Goal: Complete application form

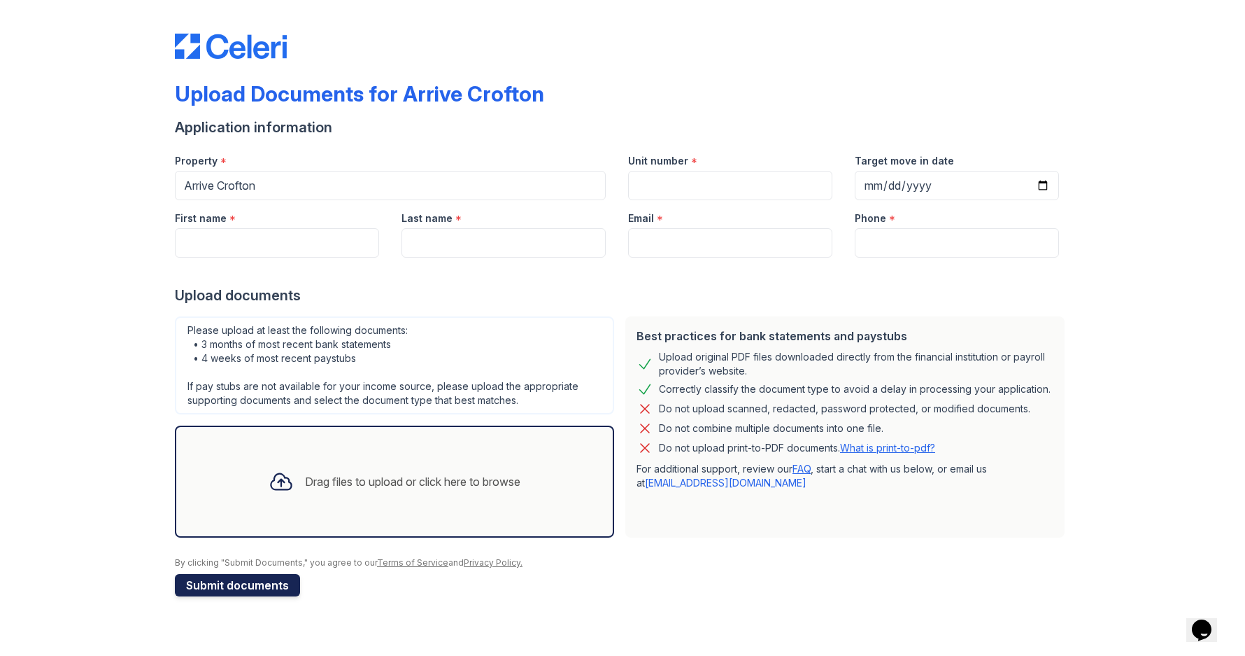
click at [229, 588] on button "Submit documents" at bounding box center [237, 585] width 125 height 22
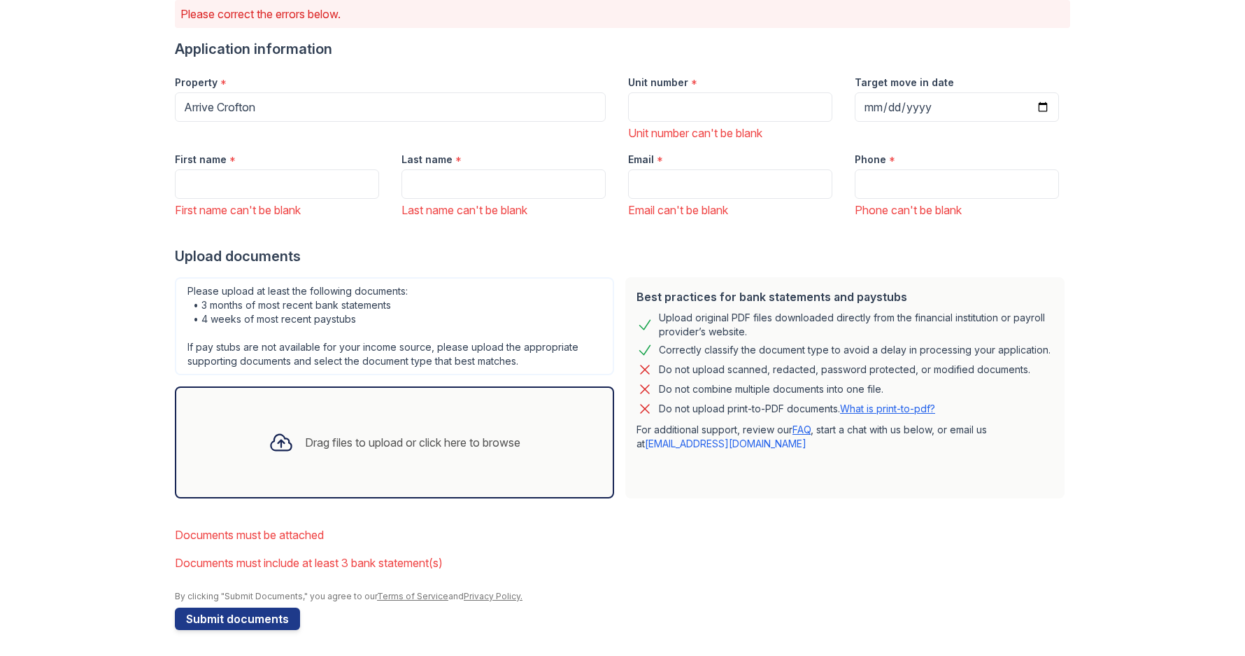
scroll to position [120, 0]
click at [392, 439] on div "Drag files to upload or click here to browse" at bounding box center [412, 440] width 215 height 17
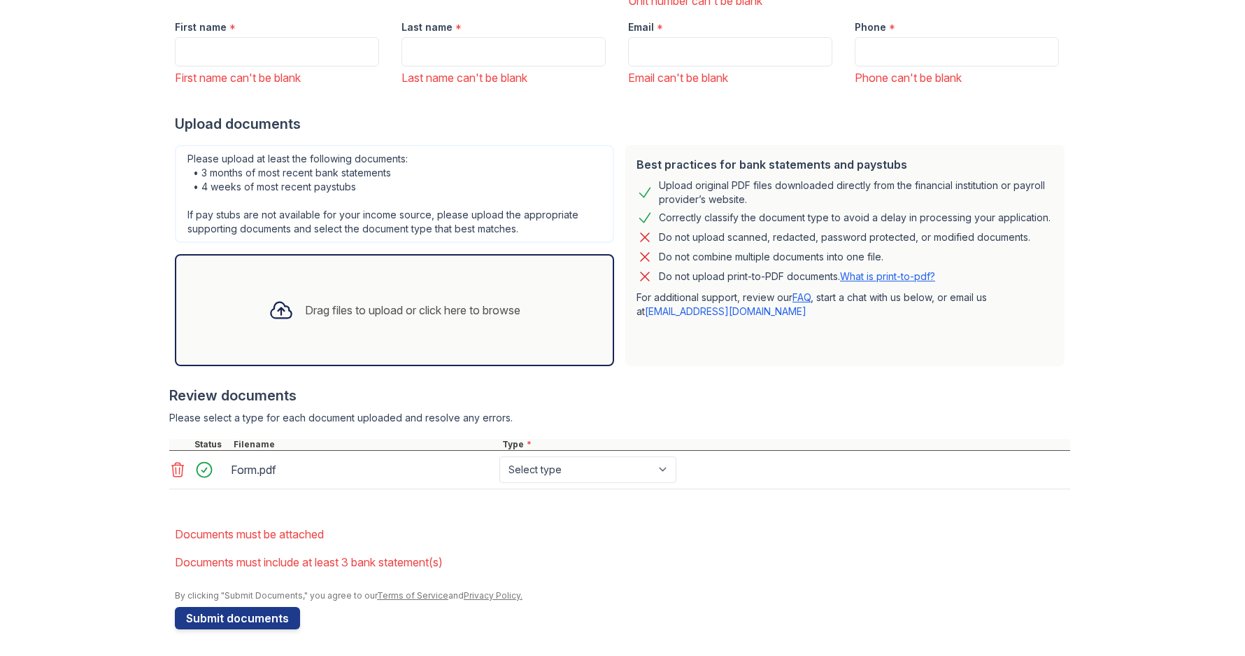
scroll to position [251, 0]
click at [374, 311] on div "Drag files to upload or click here to browse" at bounding box center [412, 308] width 215 height 17
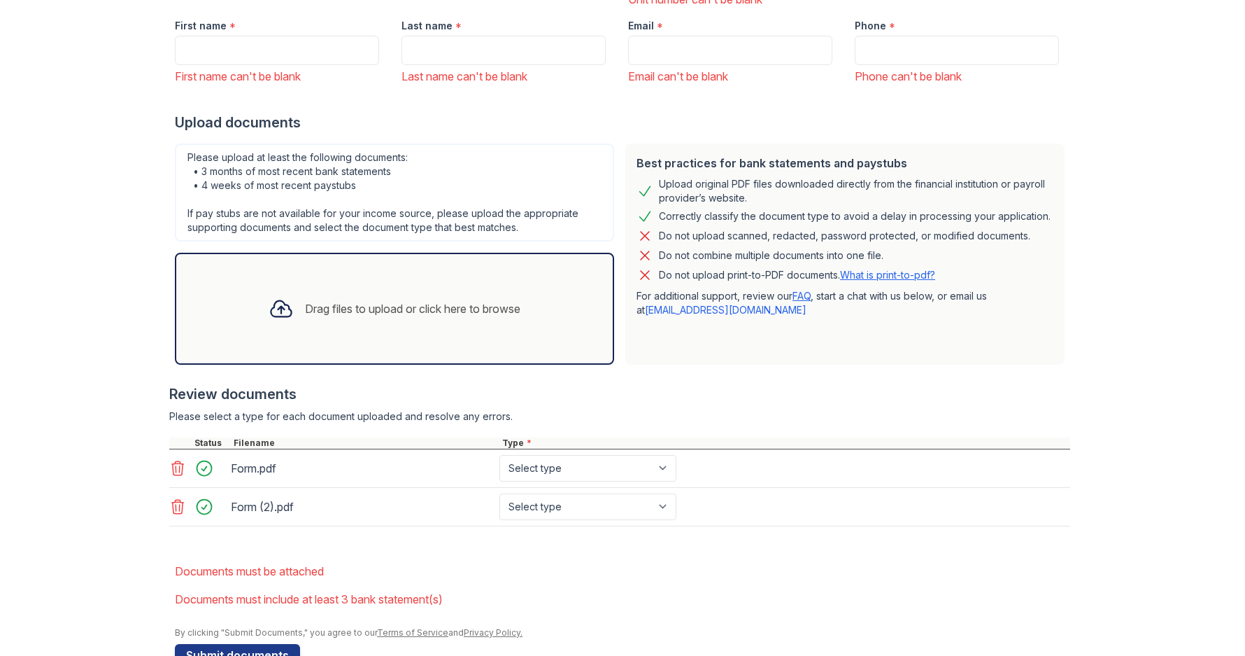
click at [387, 307] on div "Drag files to upload or click here to browse" at bounding box center [412, 308] width 215 height 17
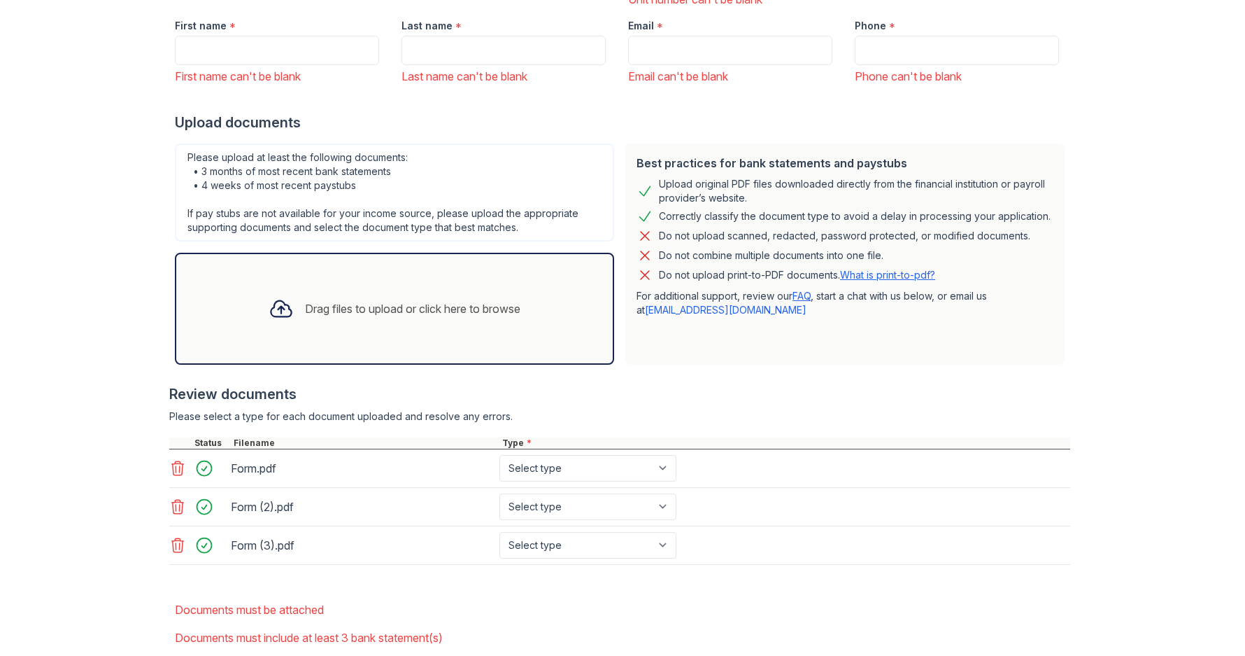
click at [341, 302] on div "Drag files to upload or click here to browse" at bounding box center [412, 308] width 215 height 17
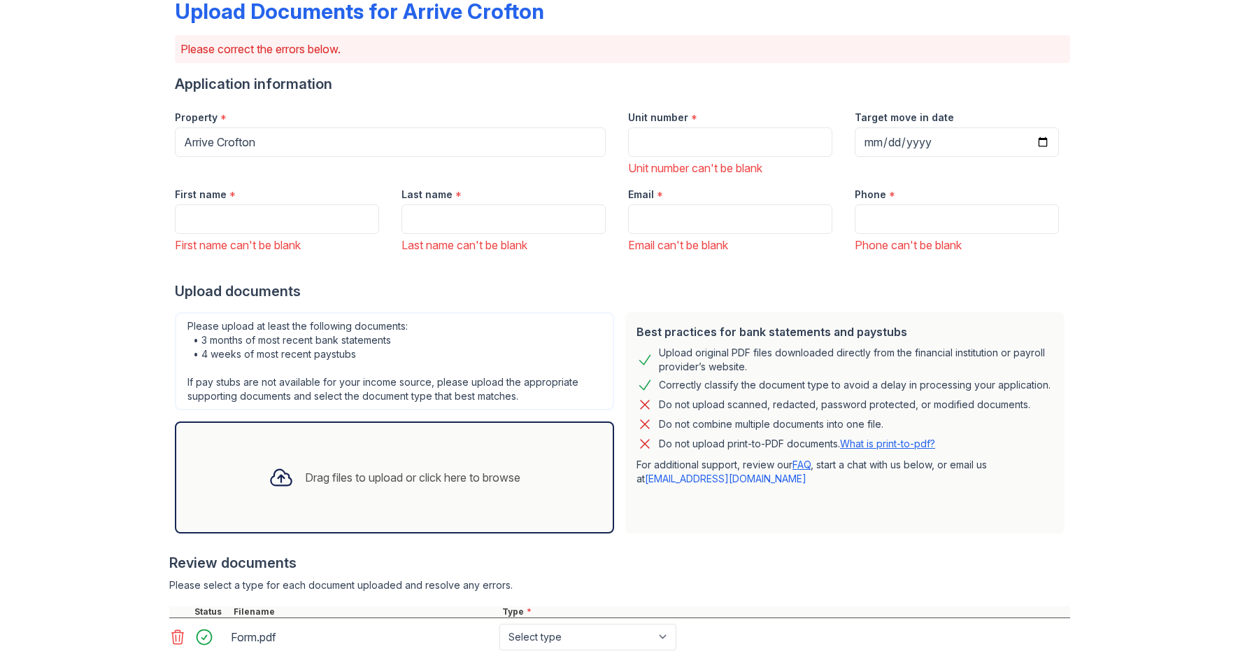
scroll to position [0, 0]
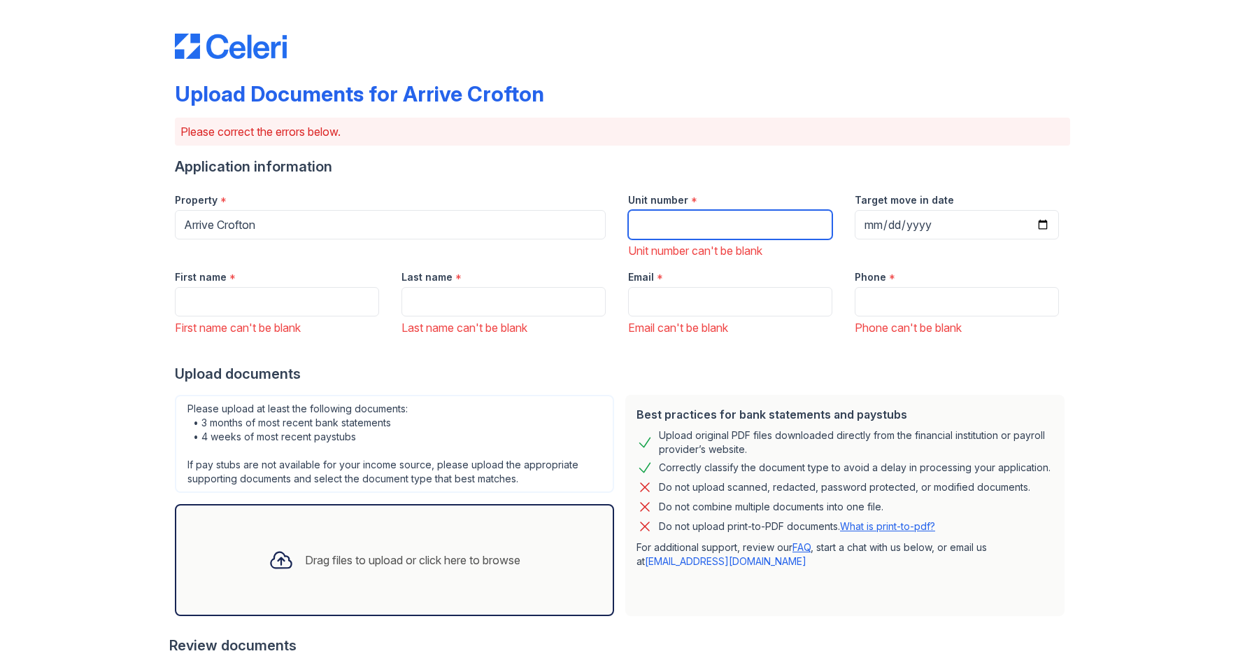
click at [695, 225] on input "Unit number" at bounding box center [730, 224] width 204 height 29
type input "341"
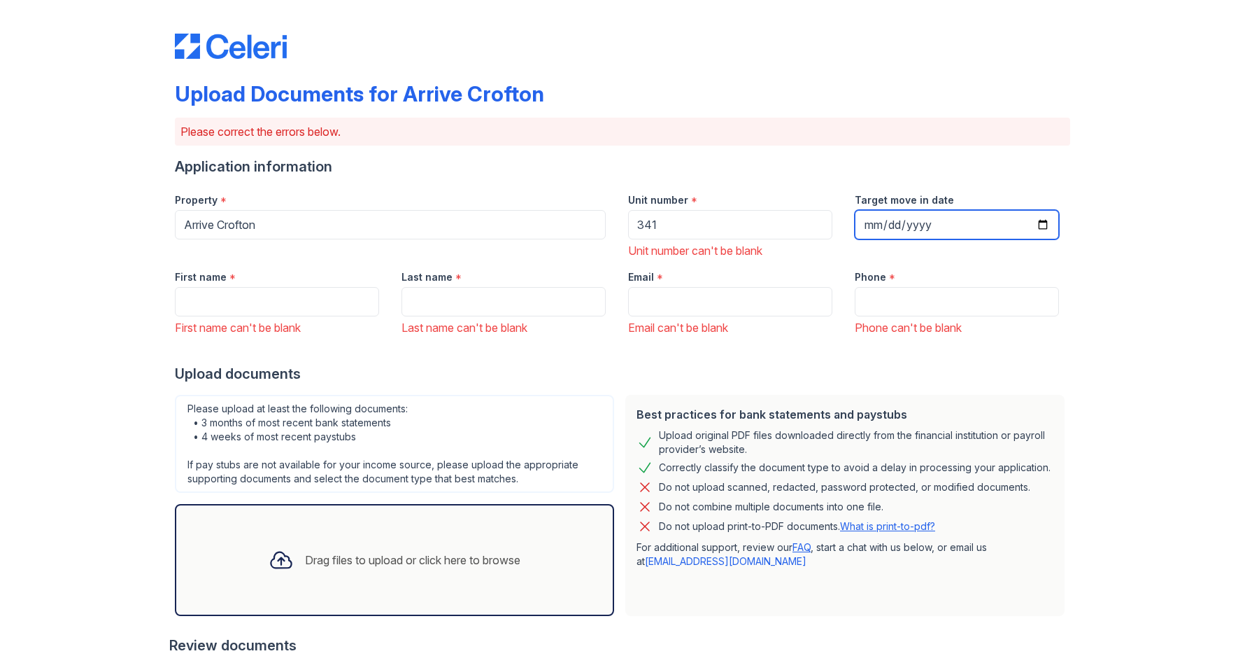
click at [1040, 226] on input "Target move in date" at bounding box center [957, 224] width 204 height 29
type input "2025-10-01"
click at [241, 303] on input "First name" at bounding box center [277, 301] width 204 height 29
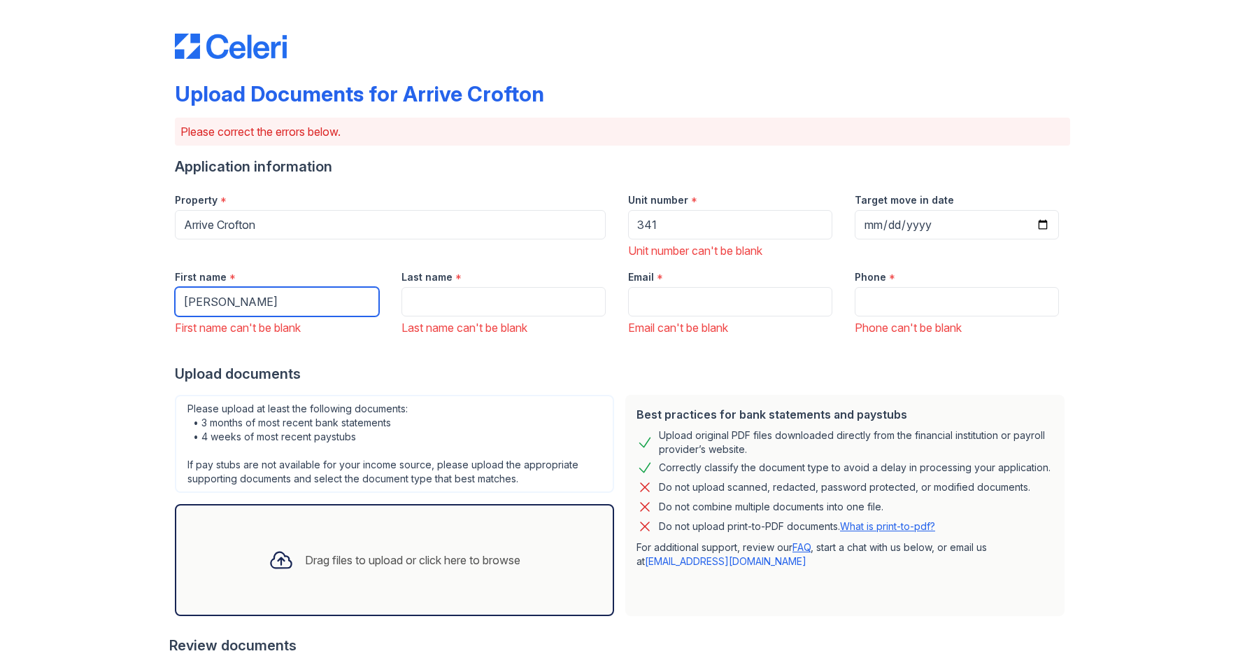
type input "Ebonie"
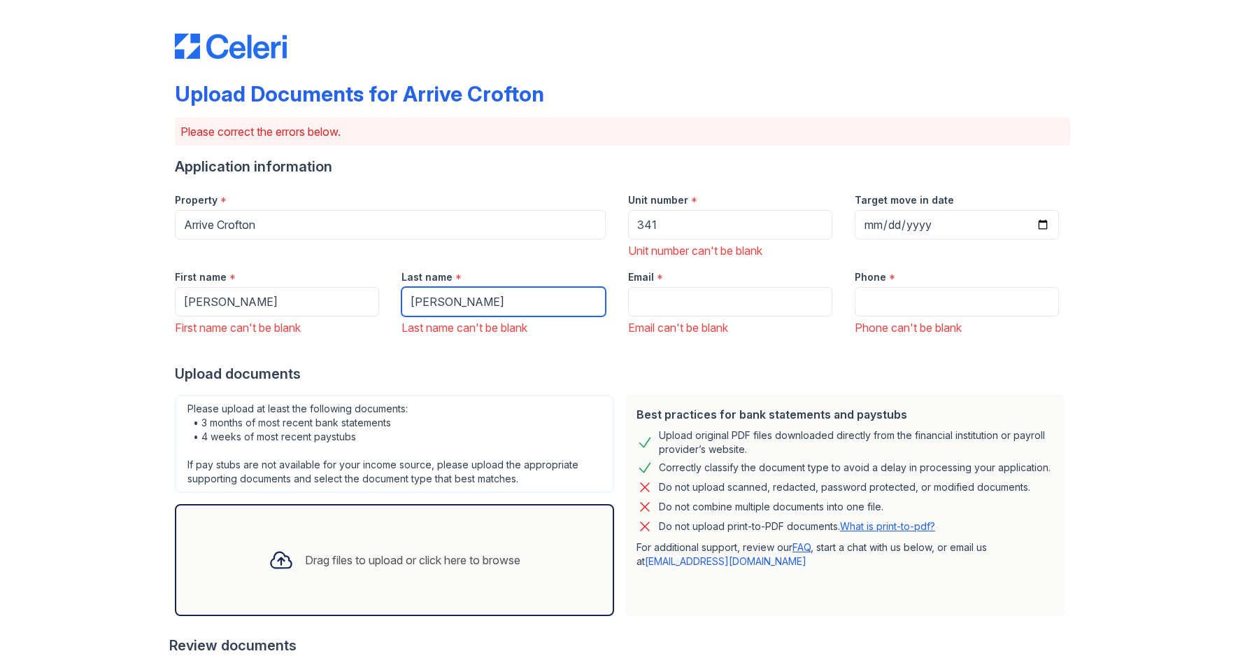
type input "Clayton"
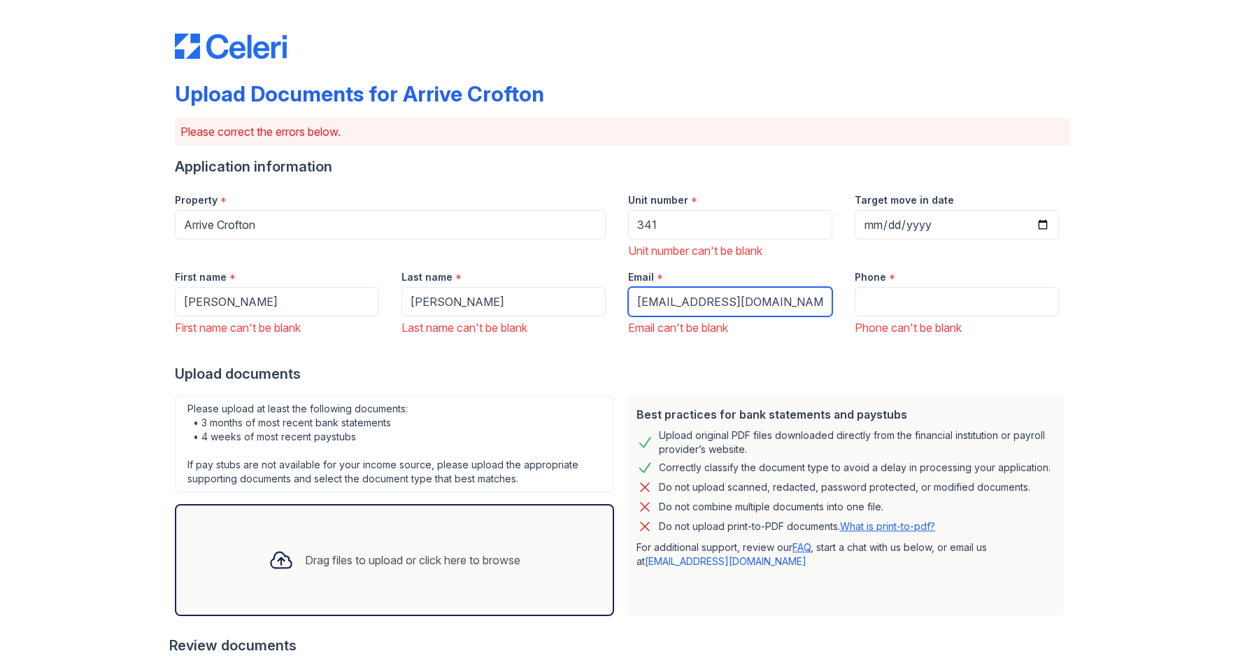
type input "[EMAIL_ADDRESS][DOMAIN_NAME]"
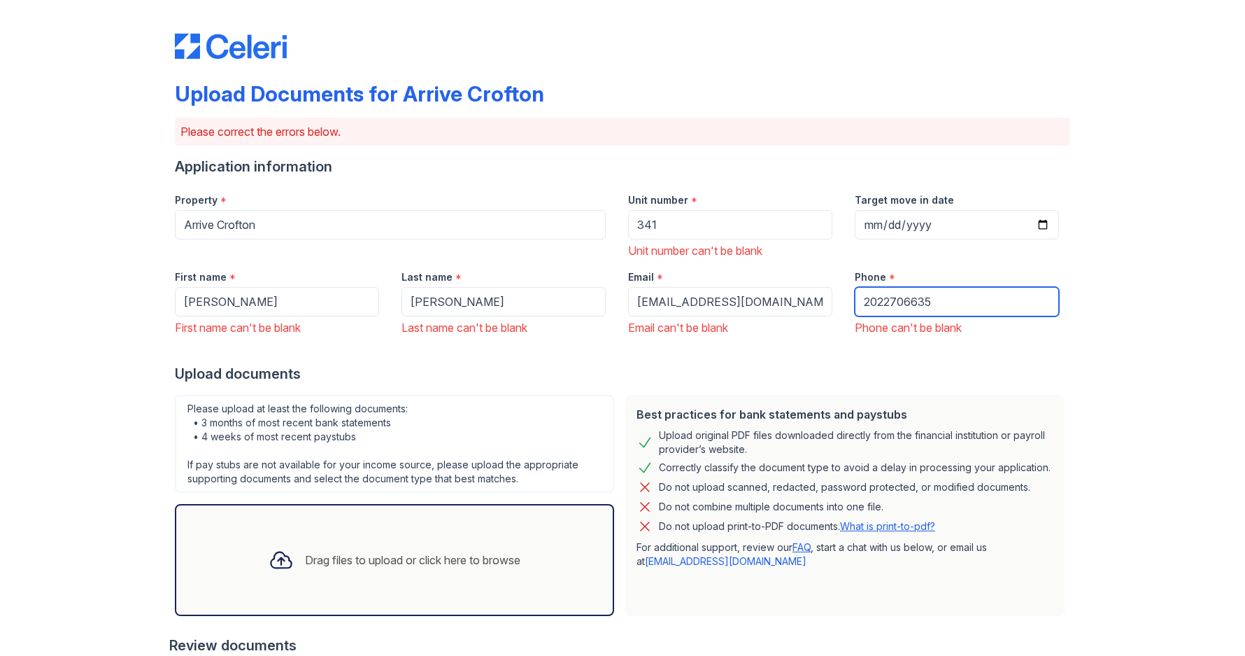
type input "2022706635"
click at [399, 364] on div "Upload documents" at bounding box center [622, 374] width 895 height 20
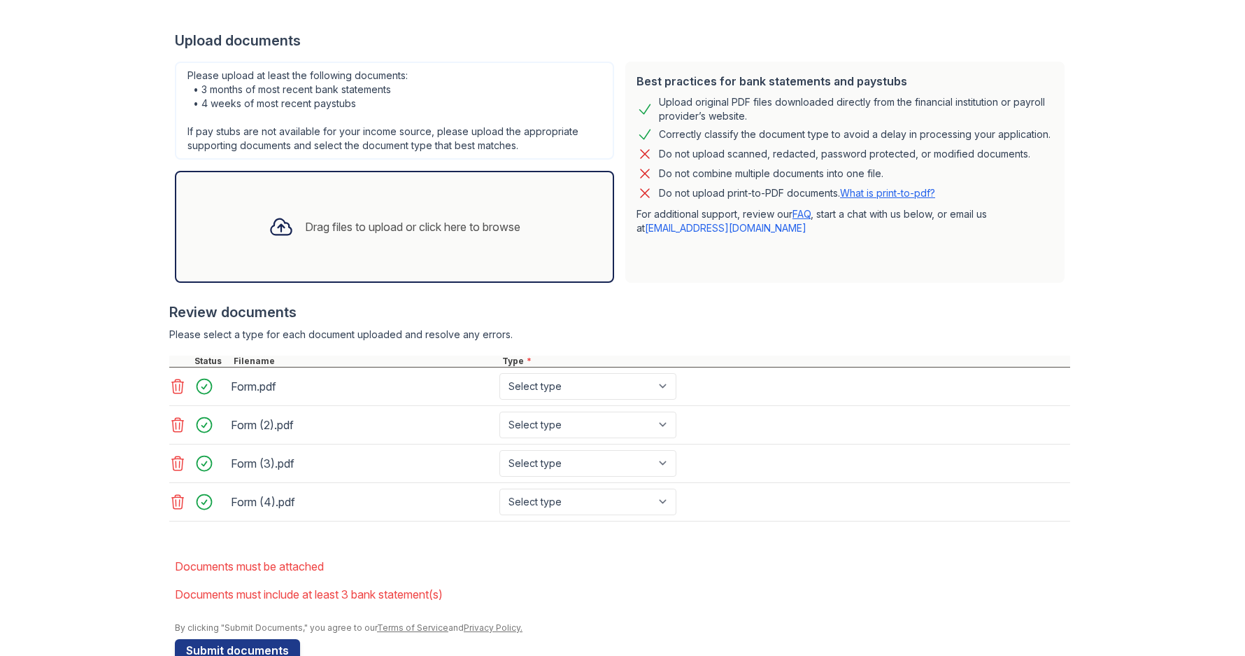
scroll to position [367, 0]
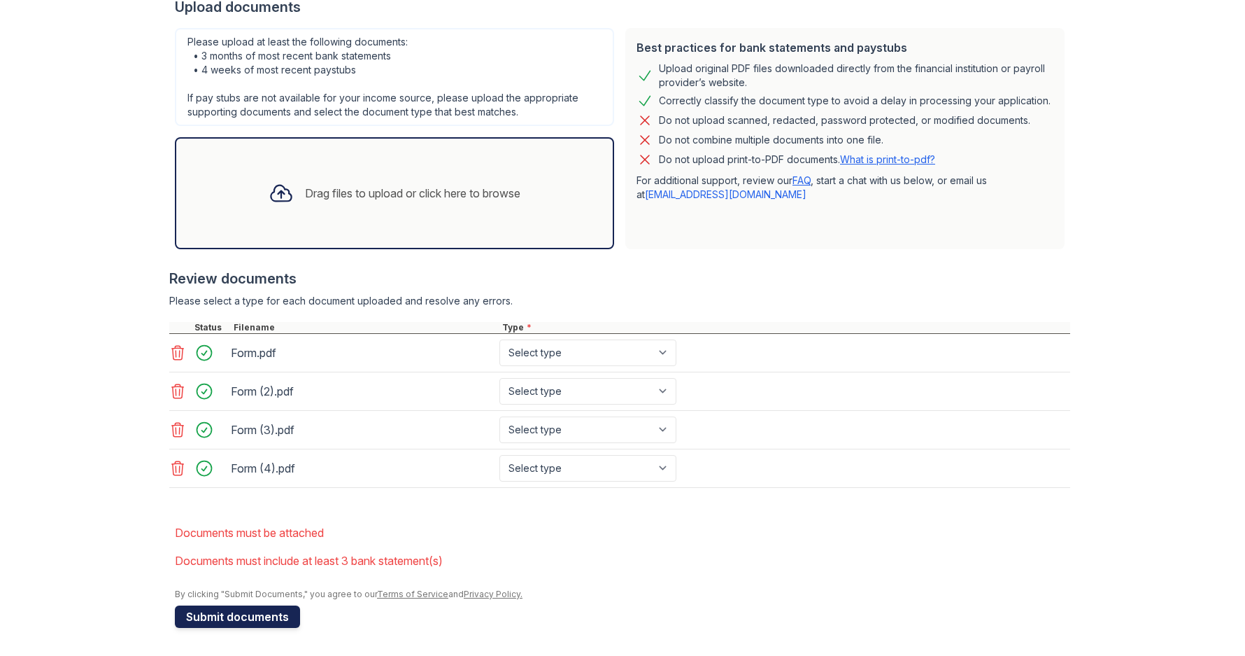
click at [244, 614] on button "Submit documents" at bounding box center [237, 616] width 125 height 22
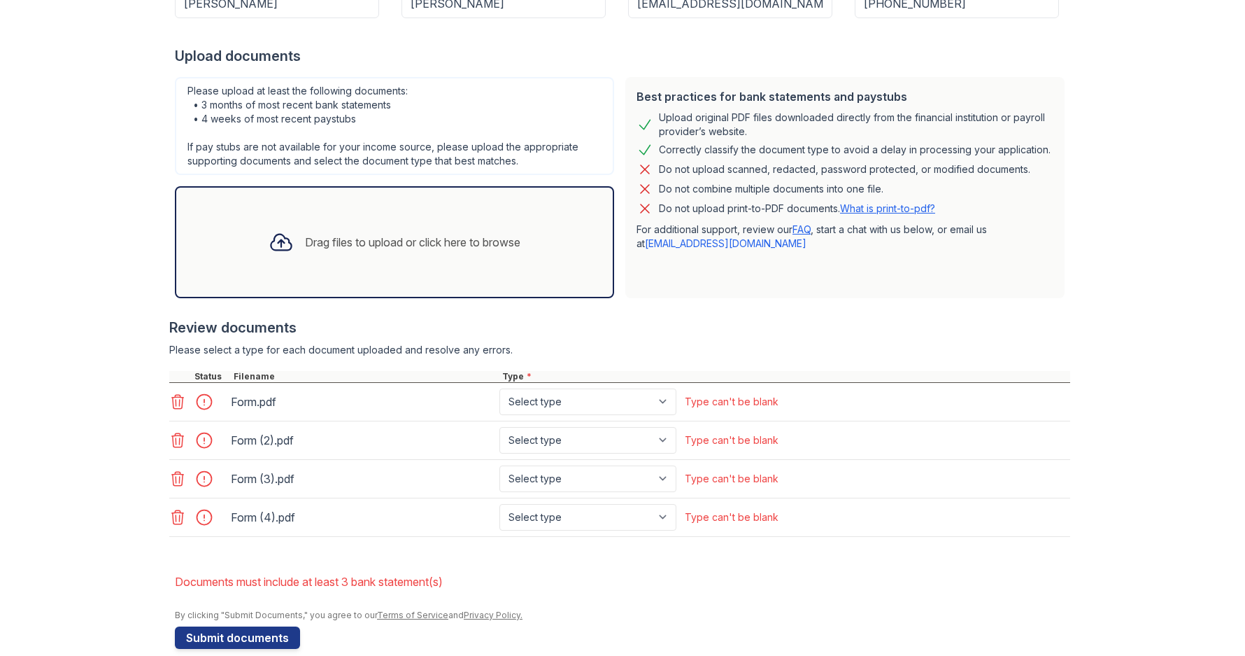
scroll to position [280, 0]
click at [632, 401] on select "Select type Paystub Bank Statement Offer Letter Tax Documents Benefit Award Let…" at bounding box center [588, 400] width 177 height 27
select select "paystub"
click at [500, 387] on select "Select type Paystub Bank Statement Offer Letter Tax Documents Benefit Award Let…" at bounding box center [588, 400] width 177 height 27
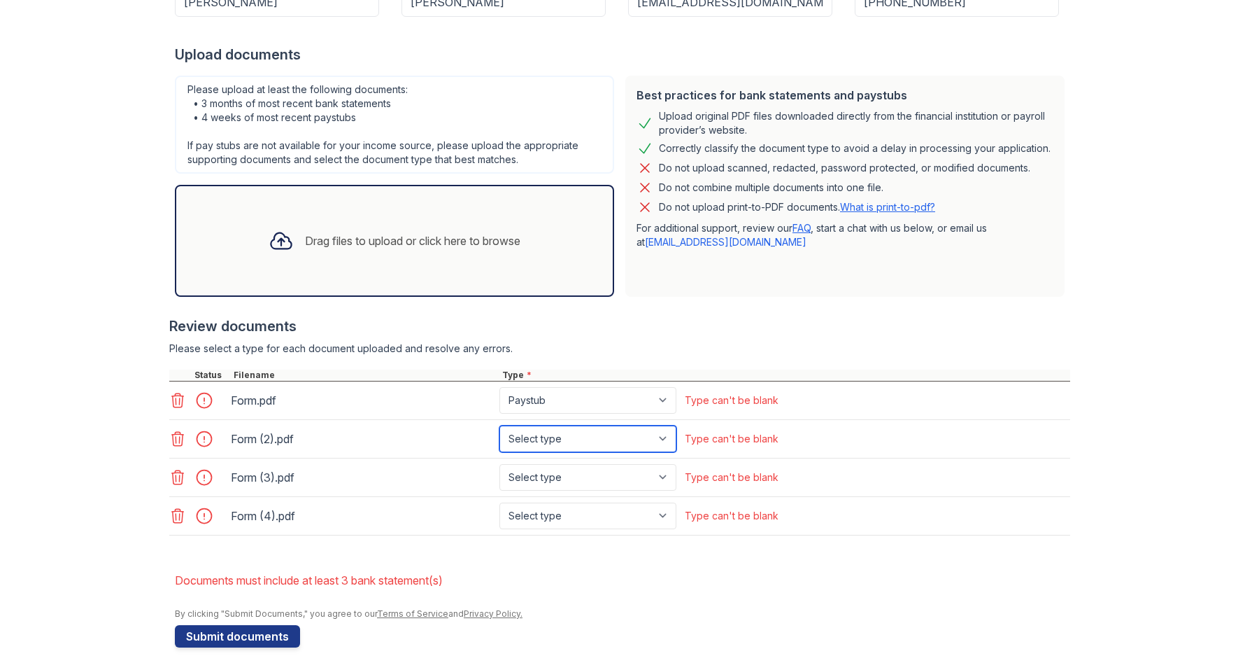
click at [576, 430] on select "Select type Paystub Bank Statement Offer Letter Tax Documents Benefit Award Let…" at bounding box center [588, 438] width 177 height 27
select select "paystub"
click at [500, 425] on select "Select type Paystub Bank Statement Offer Letter Tax Documents Benefit Award Let…" at bounding box center [588, 438] width 177 height 27
click at [573, 462] on div "Form (3).pdf Select type Paystub Bank Statement Offer Letter Tax Documents Bene…" at bounding box center [619, 477] width 901 height 38
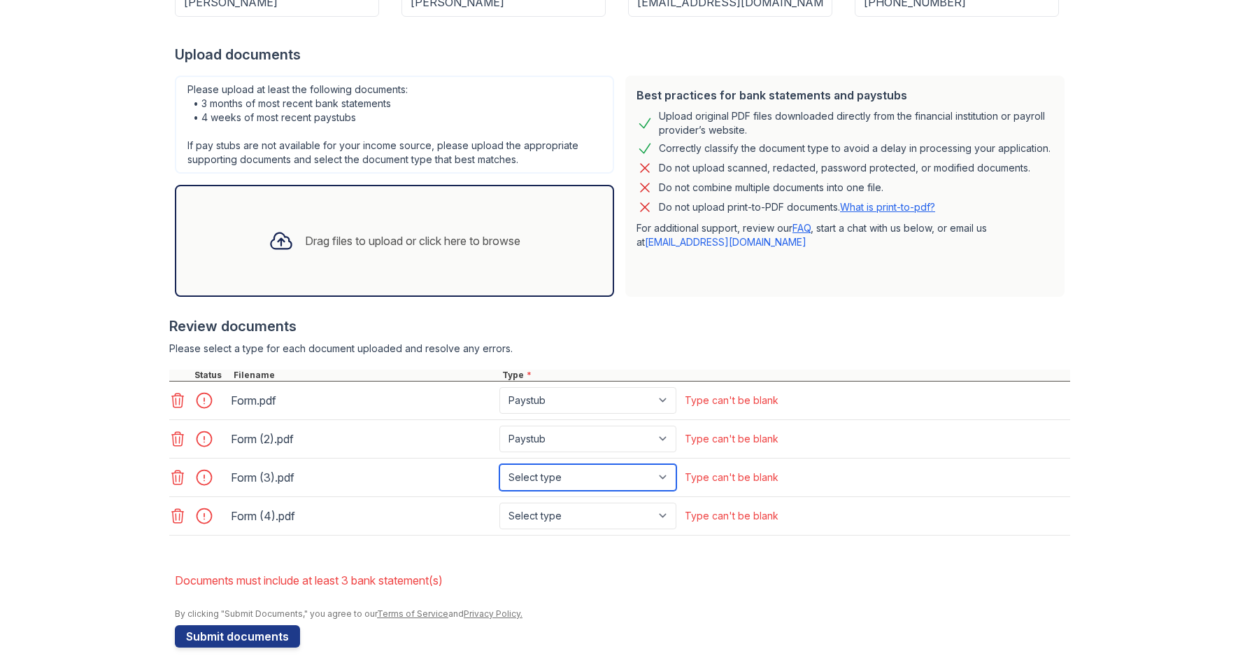
click at [567, 473] on select "Select type Paystub Bank Statement Offer Letter Tax Documents Benefit Award Let…" at bounding box center [588, 477] width 177 height 27
select select "paystub"
click at [500, 464] on select "Select type Paystub Bank Statement Offer Letter Tax Documents Benefit Award Let…" at bounding box center [588, 477] width 177 height 27
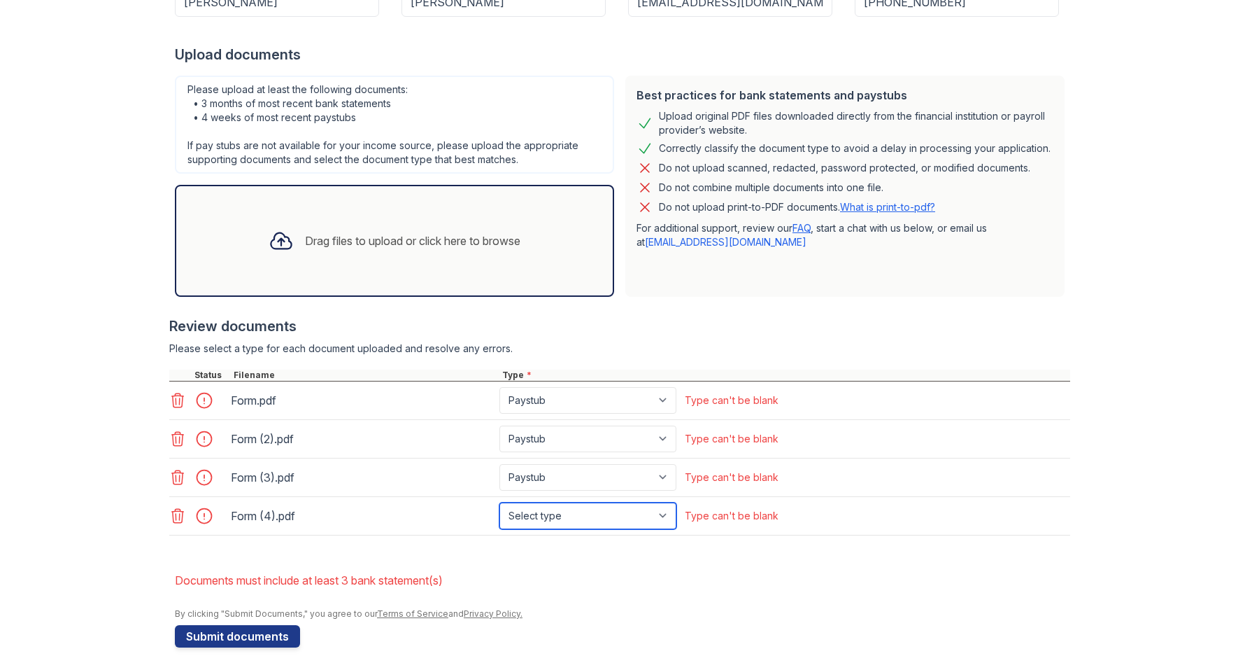
click at [572, 516] on select "Select type Paystub Bank Statement Offer Letter Tax Documents Benefit Award Let…" at bounding box center [588, 515] width 177 height 27
select select "paystub"
click at [500, 502] on select "Select type Paystub Bank Statement Offer Letter Tax Documents Benefit Award Let…" at bounding box center [588, 515] width 177 height 27
click at [591, 576] on li "Documents must include at least 3 bank statement(s)" at bounding box center [622, 580] width 895 height 28
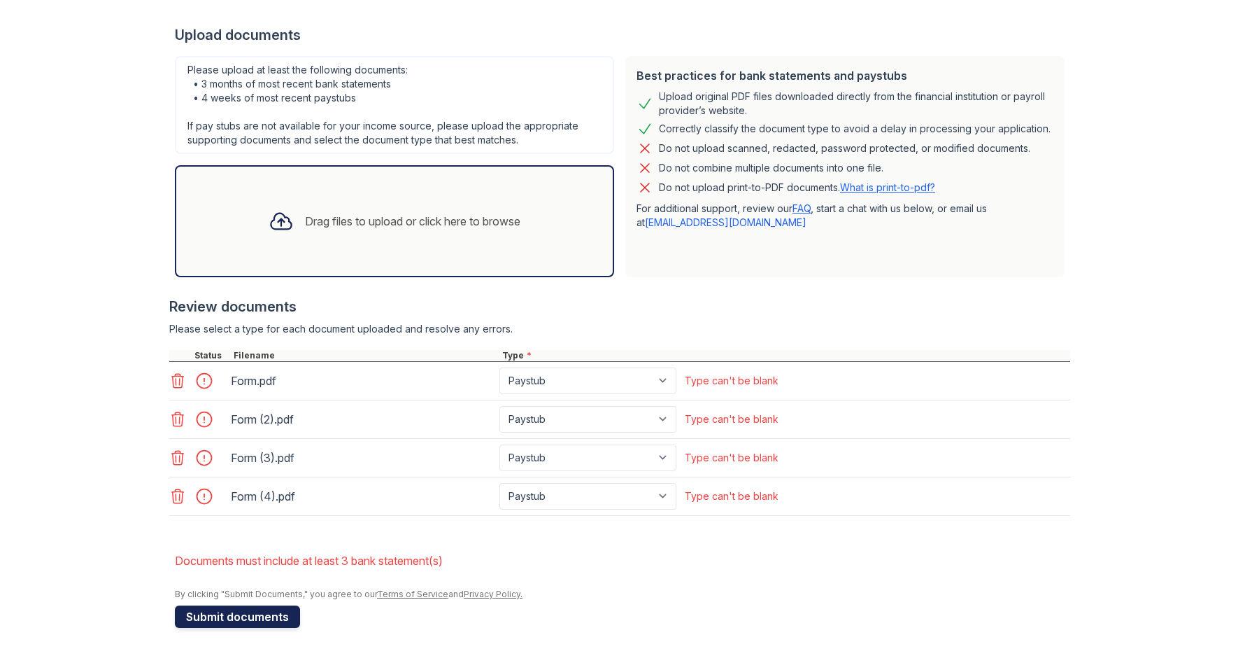
click at [216, 613] on button "Submit documents" at bounding box center [237, 616] width 125 height 22
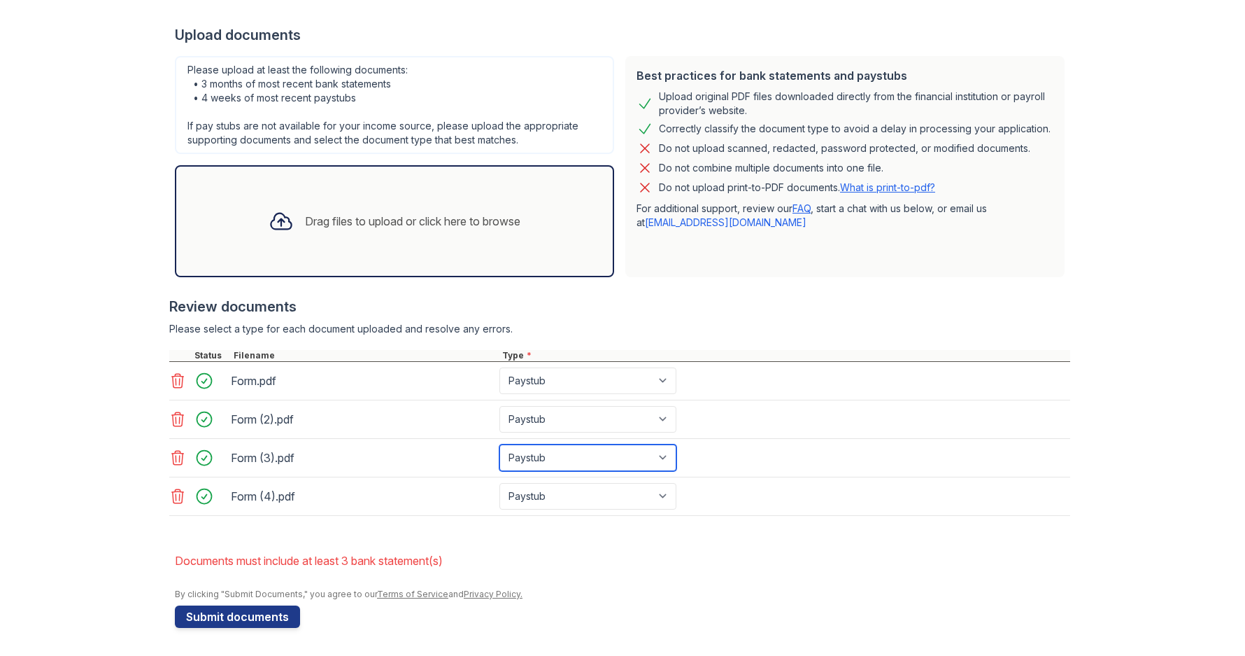
click at [632, 446] on select "Paystub Bank Statement Offer Letter Tax Documents Benefit Award Letter Investme…" at bounding box center [588, 457] width 177 height 27
select select "bank_statement"
click at [500, 444] on select "Paystub Bank Statement Offer Letter Tax Documents Benefit Award Letter Investme…" at bounding box center [588, 457] width 177 height 27
click at [553, 495] on select "Paystub Bank Statement Offer Letter Tax Documents Benefit Award Letter Investme…" at bounding box center [588, 496] width 177 height 27
select select "bank_statement"
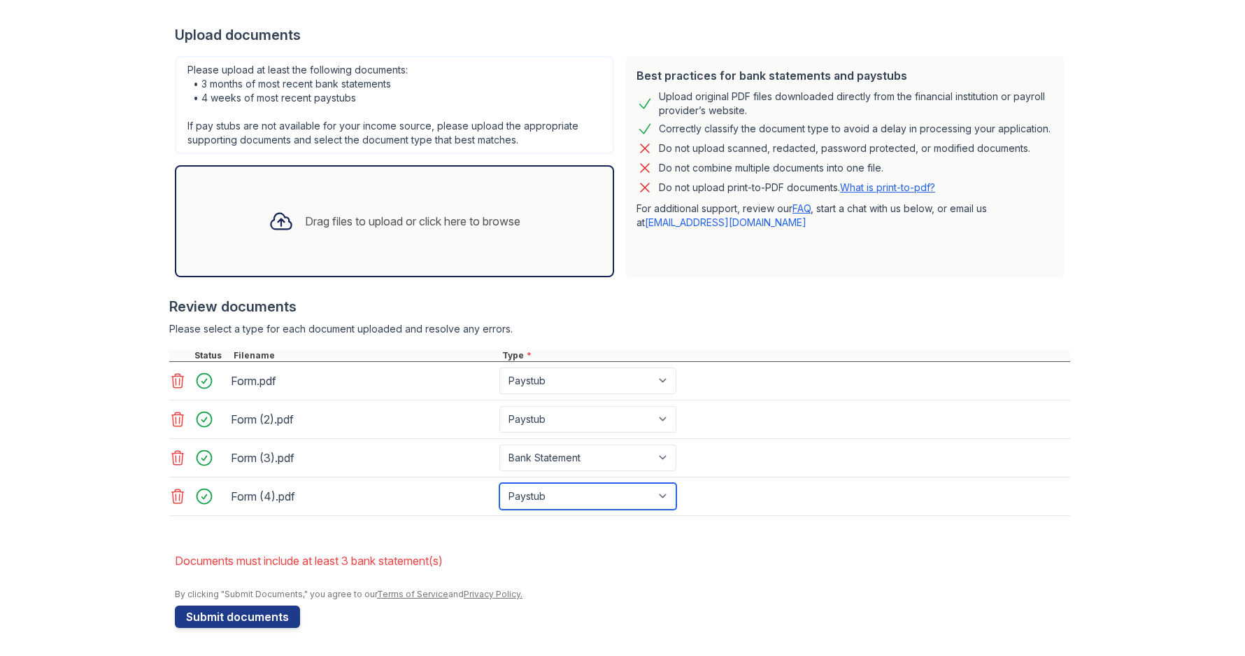
click at [500, 483] on select "Paystub Bank Statement Offer Letter Tax Documents Benefit Award Letter Investme…" at bounding box center [588, 496] width 177 height 27
click at [643, 539] on form "Application information Property * Arrive Crofton Unit number * 341 Target move…" at bounding box center [622, 242] width 895 height 770
click at [234, 614] on button "Submit documents" at bounding box center [237, 616] width 125 height 22
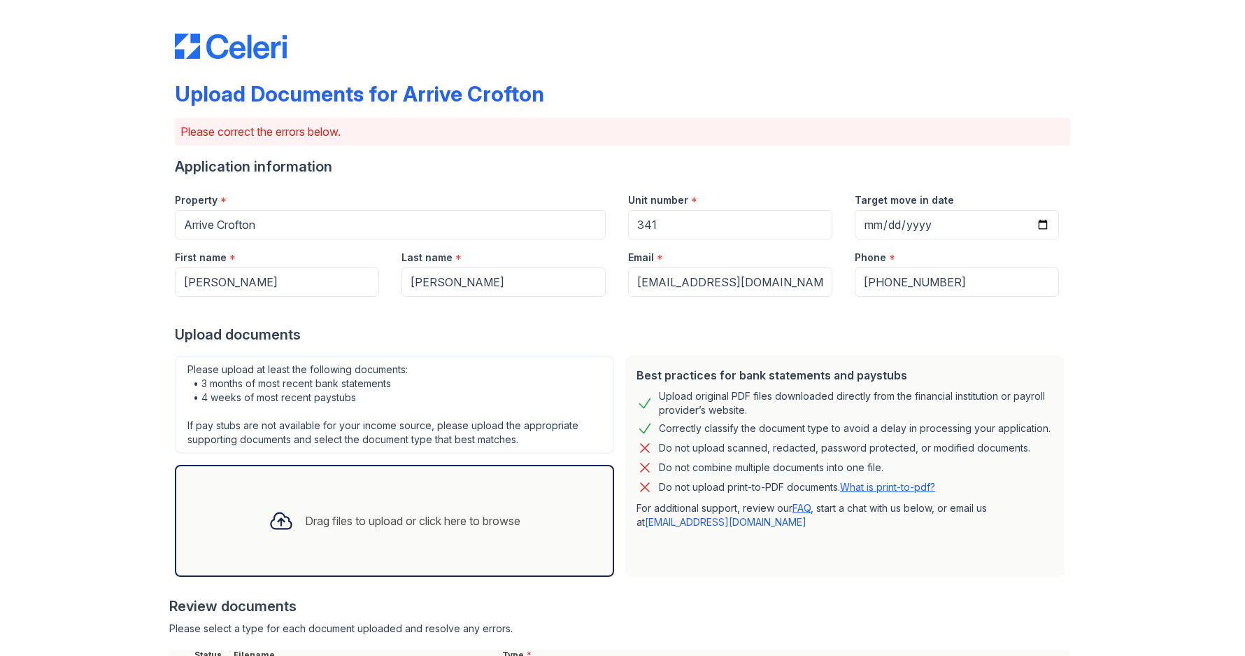
scroll to position [280, 0]
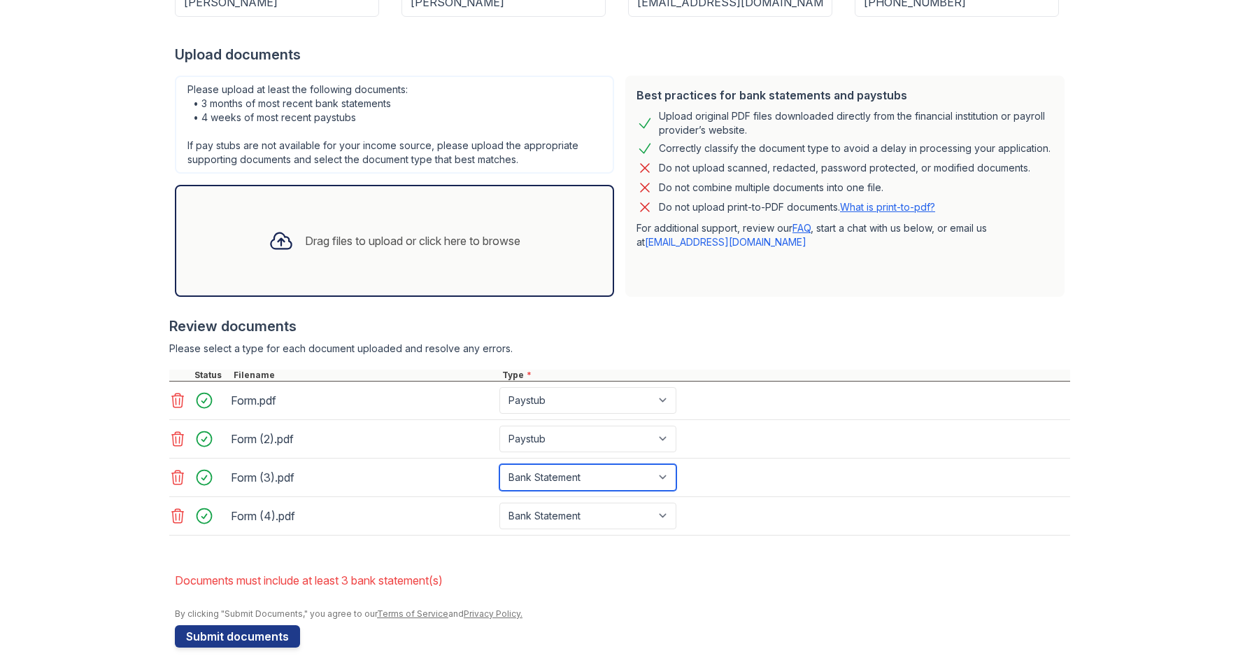
click at [625, 477] on select "Paystub Bank Statement Offer Letter Tax Documents Benefit Award Letter Investme…" at bounding box center [588, 477] width 177 height 27
select select "paystub"
click at [500, 464] on select "Paystub Bank Statement Offer Letter Tax Documents Benefit Award Letter Investme…" at bounding box center [588, 477] width 177 height 27
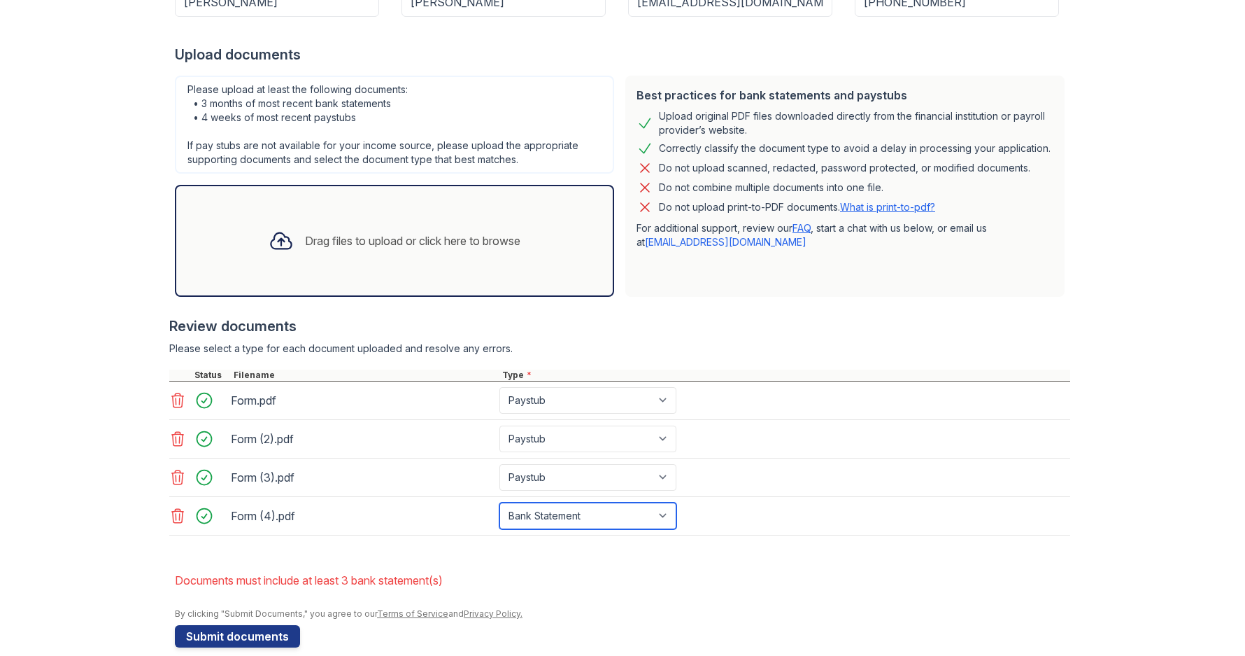
click at [549, 509] on select "Paystub Bank Statement Offer Letter Tax Documents Benefit Award Letter Investme…" at bounding box center [588, 515] width 177 height 27
select select "paystub"
click at [500, 502] on select "Paystub Bank Statement Offer Letter Tax Documents Benefit Award Letter Investme…" at bounding box center [588, 515] width 177 height 27
click at [566, 547] on div at bounding box center [619, 542] width 901 height 14
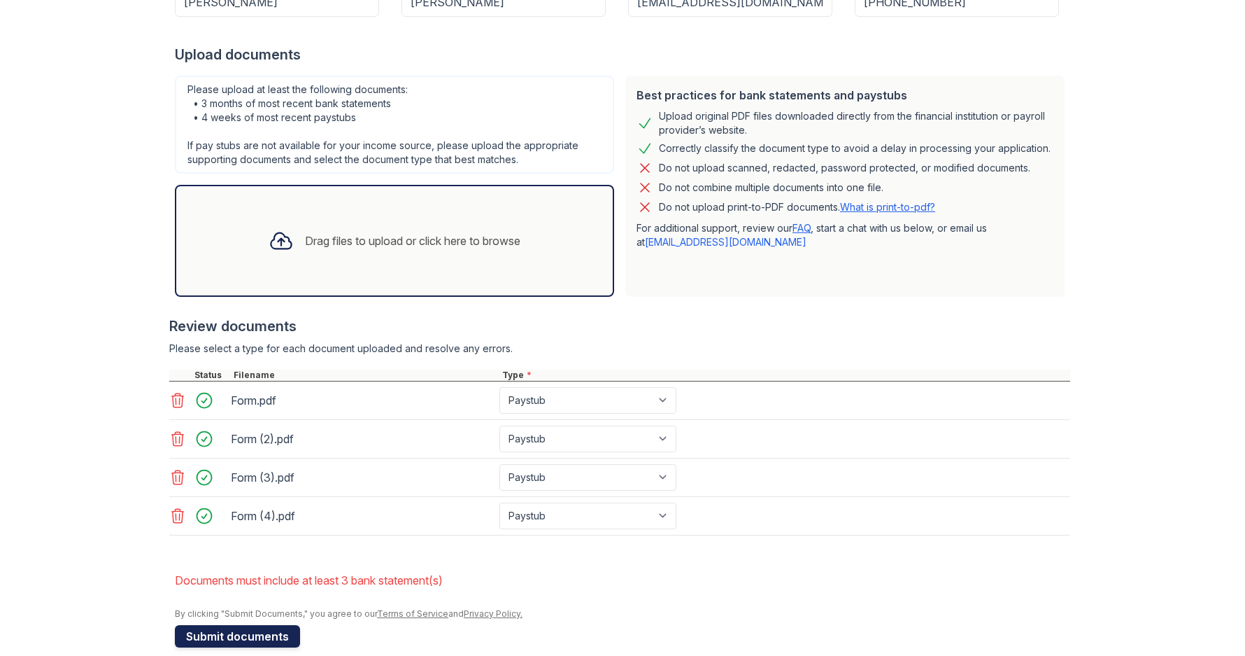
click at [217, 639] on button "Submit documents" at bounding box center [237, 636] width 125 height 22
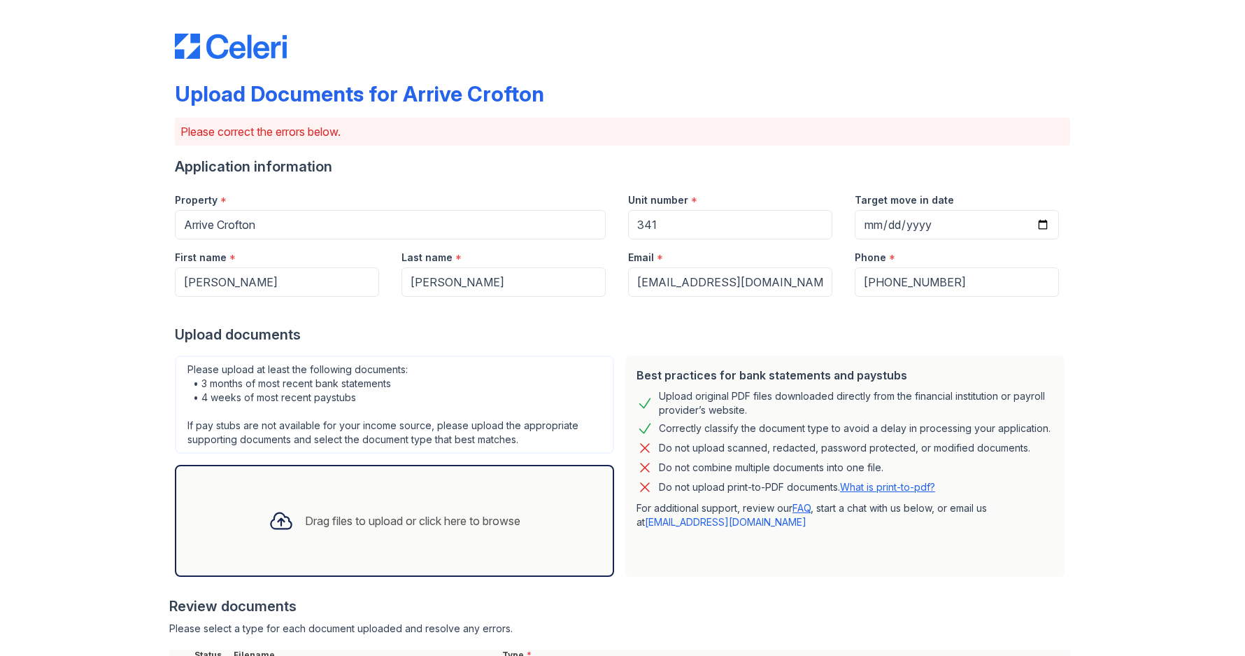
click at [384, 520] on div "Drag files to upload or click here to browse" at bounding box center [412, 520] width 215 height 17
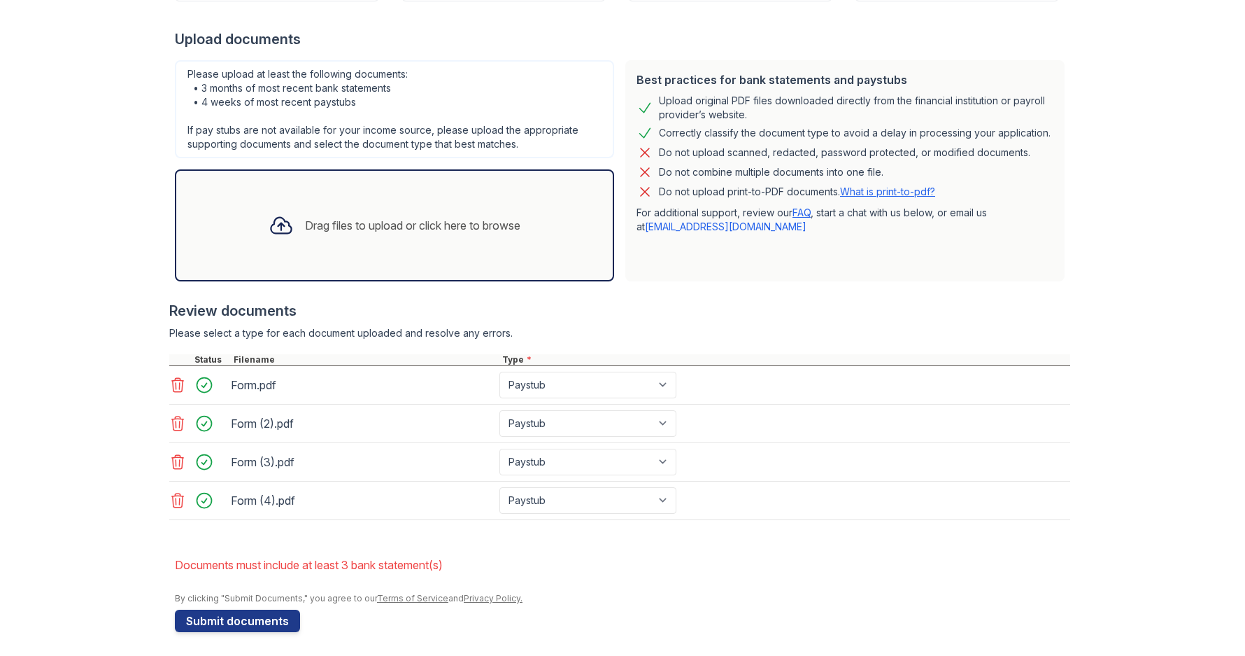
scroll to position [299, 0]
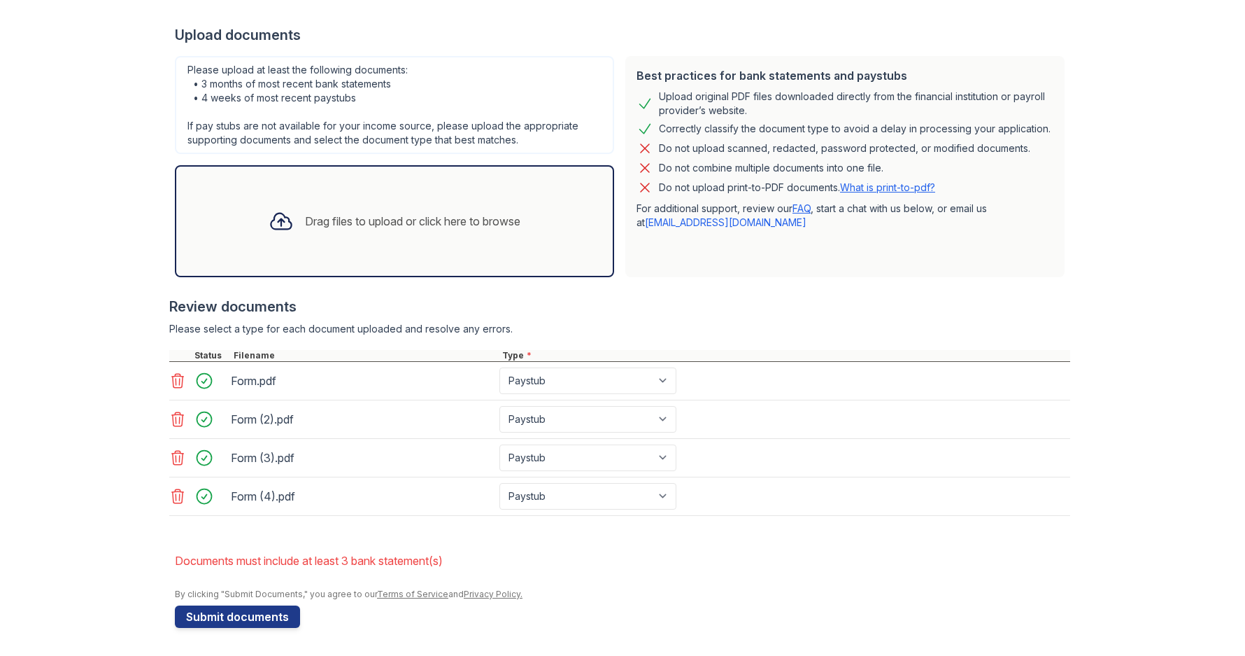
click at [361, 224] on div "Drag files to upload or click here to browse" at bounding box center [412, 221] width 215 height 17
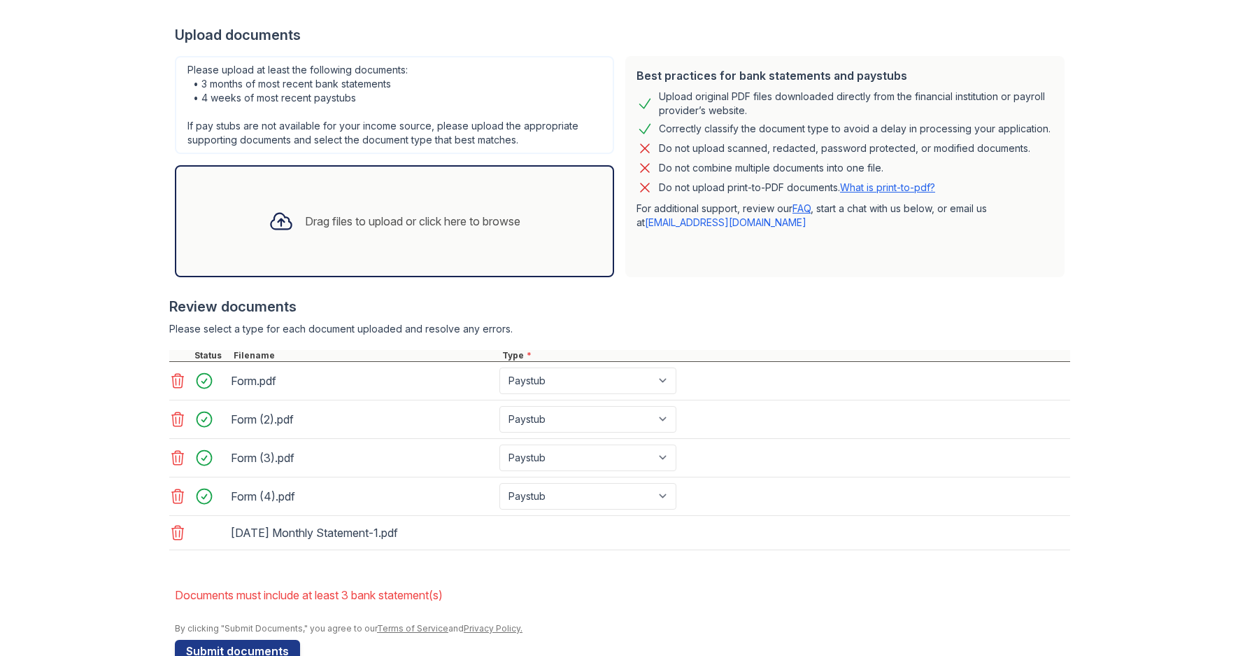
scroll to position [334, 0]
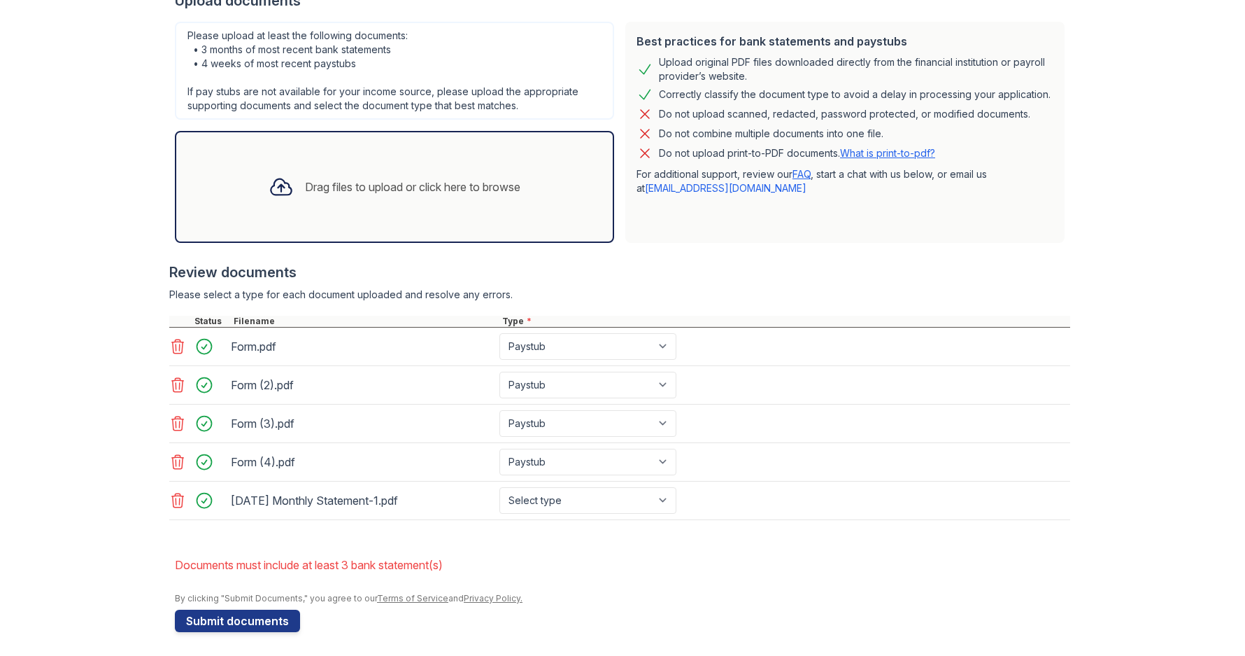
click at [327, 197] on div "Drag files to upload or click here to browse" at bounding box center [394, 187] width 274 height 48
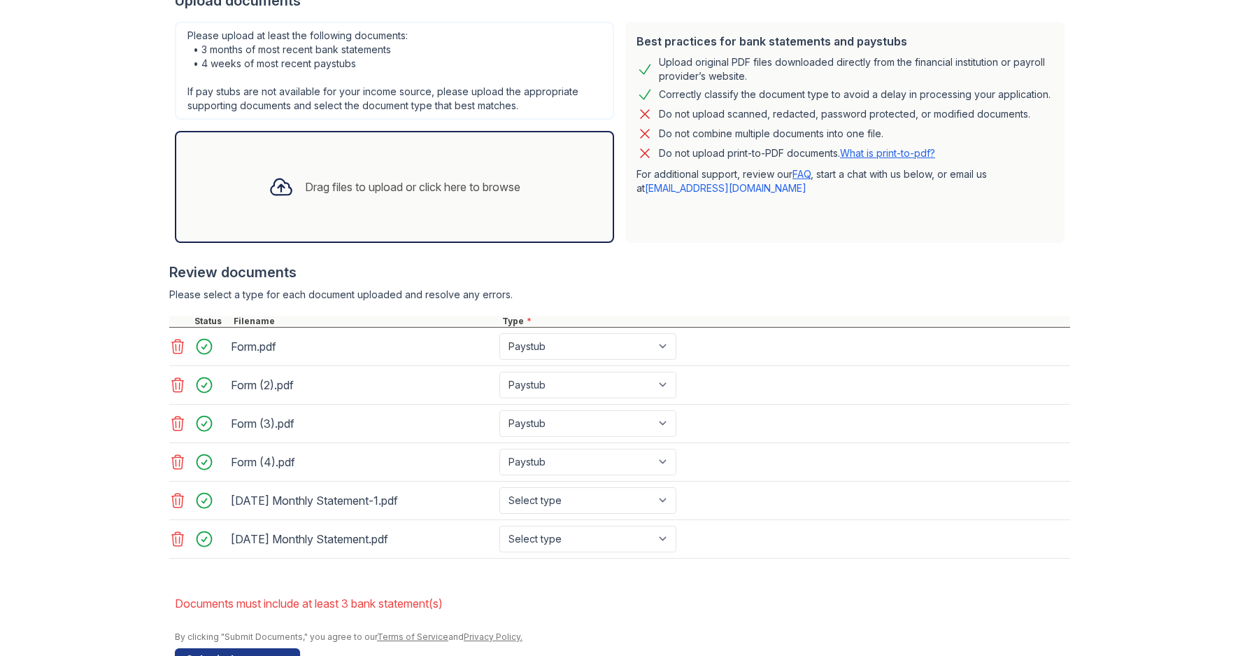
click at [369, 180] on div "Drag files to upload or click here to browse" at bounding box center [412, 186] width 215 height 17
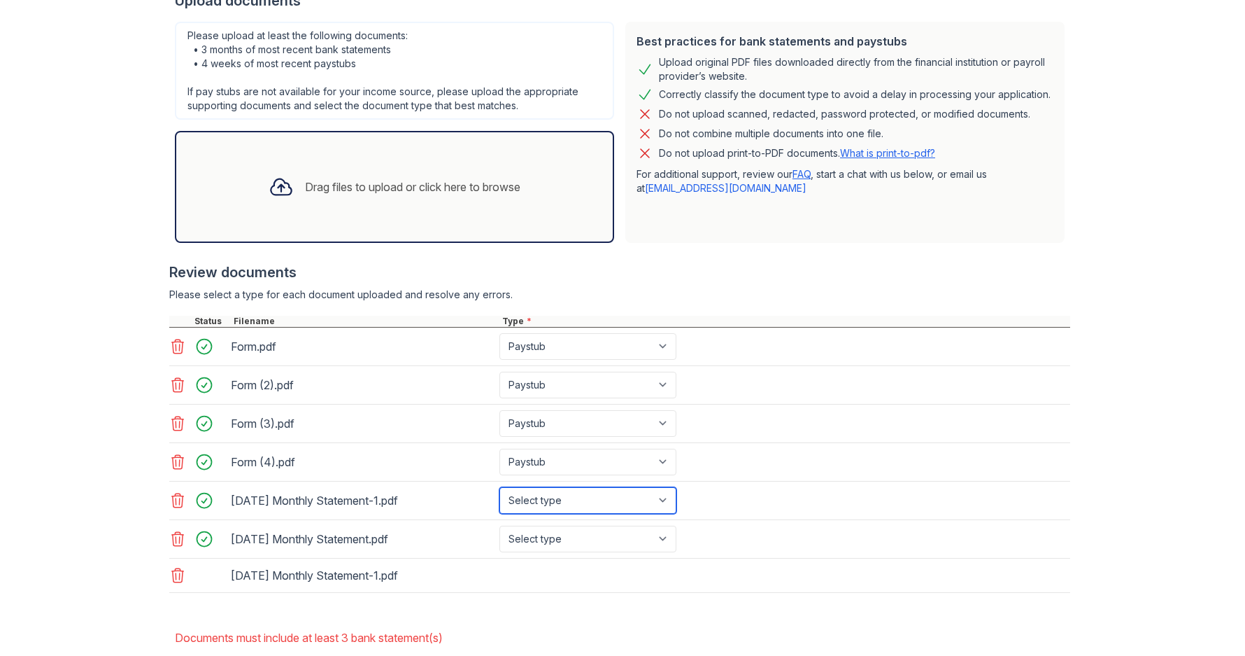
click at [551, 500] on select "Select type Paystub Bank Statement Offer Letter Tax Documents Benefit Award Let…" at bounding box center [588, 500] width 177 height 27
select select "bank_statement"
click at [500, 487] on select "Select type Paystub Bank Statement Offer Letter Tax Documents Benefit Award Let…" at bounding box center [588, 500] width 177 height 27
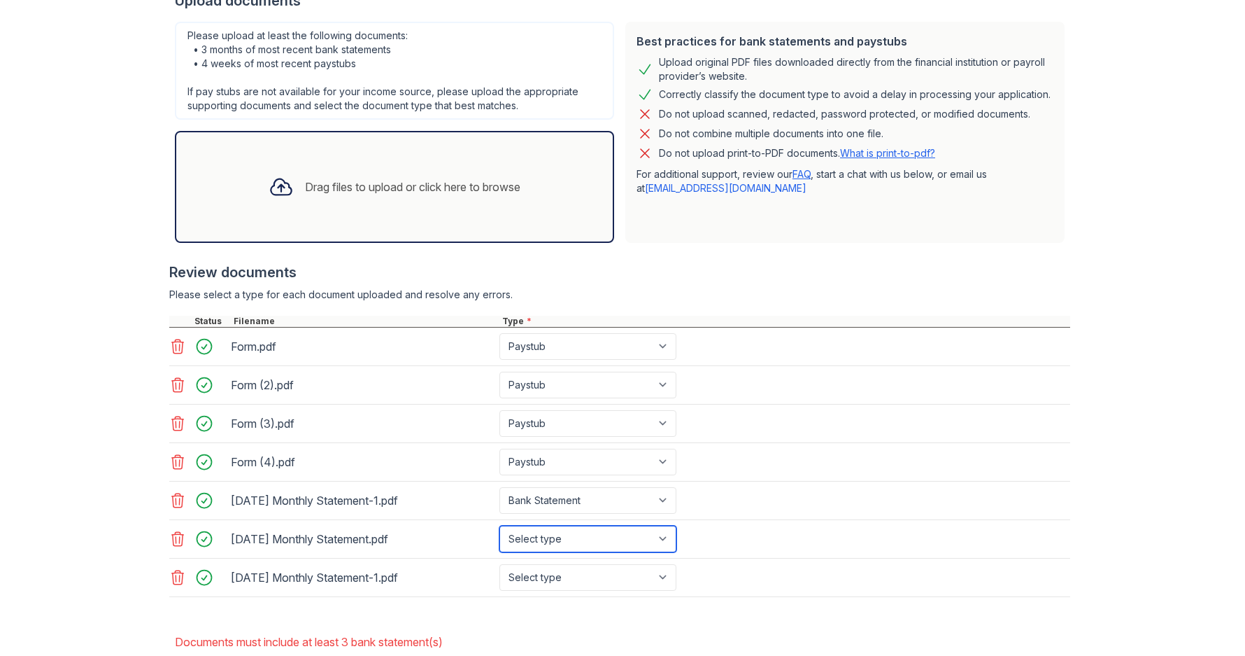
click at [566, 536] on select "Select type Paystub Bank Statement Offer Letter Tax Documents Benefit Award Let…" at bounding box center [588, 538] width 177 height 27
select select "bank_statement"
click at [500, 525] on select "Select type Paystub Bank Statement Offer Letter Tax Documents Benefit Award Let…" at bounding box center [588, 538] width 177 height 27
click at [576, 576] on select "Select type Paystub Bank Statement Offer Letter Tax Documents Benefit Award Let…" at bounding box center [588, 577] width 177 height 27
select select "bank_statement"
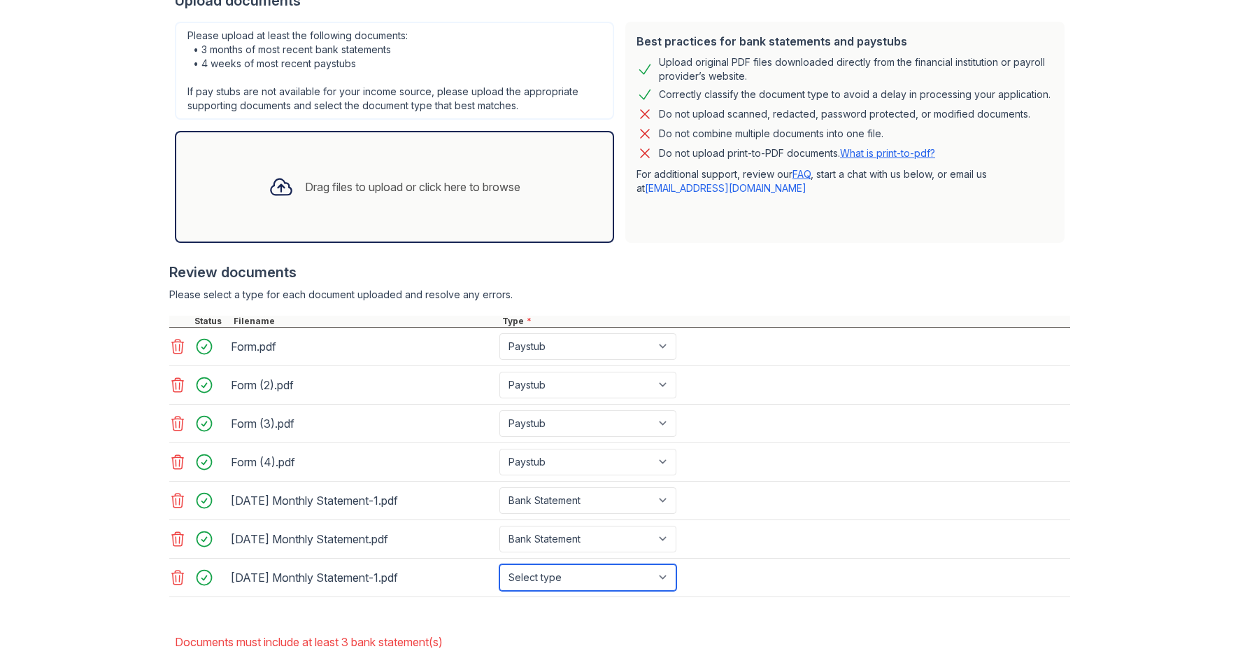
click at [500, 564] on select "Select type Paystub Bank Statement Offer Letter Tax Documents Benefit Award Let…" at bounding box center [588, 577] width 177 height 27
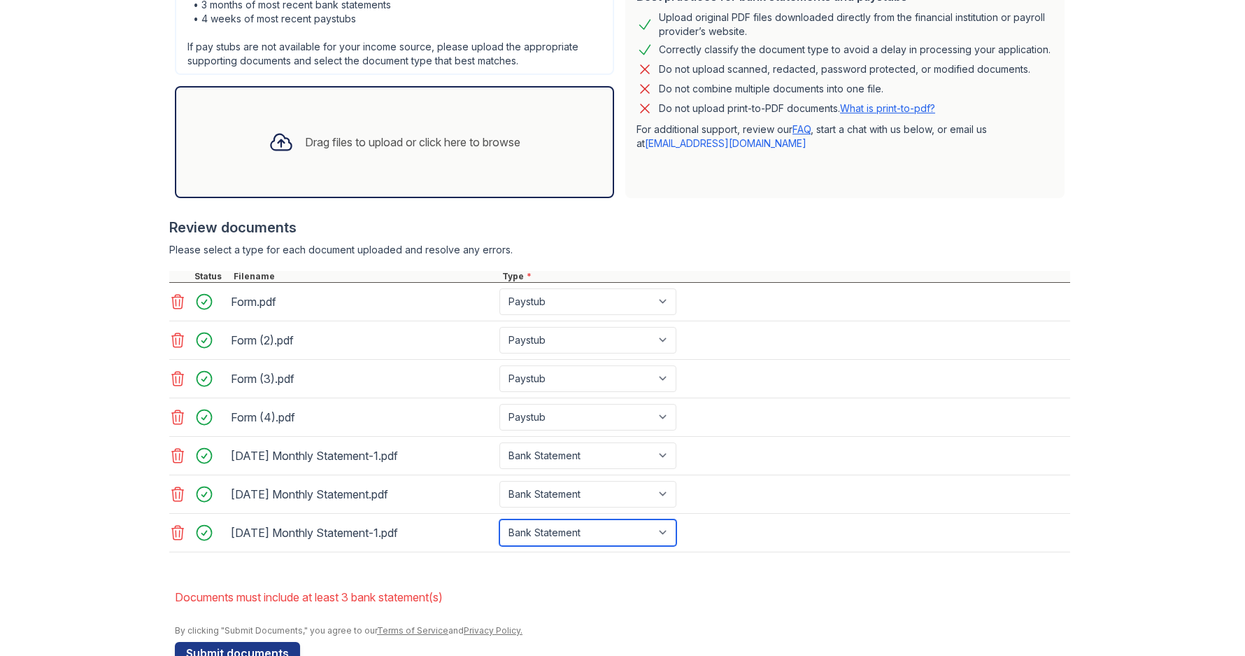
scroll to position [415, 0]
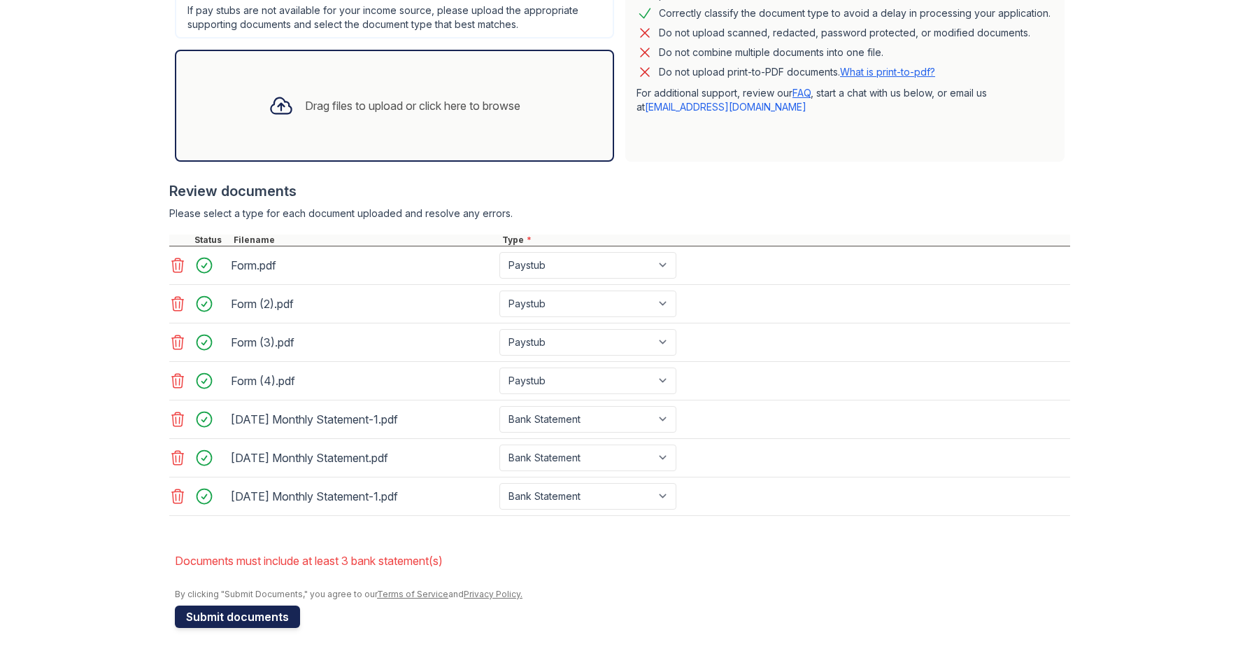
click at [232, 617] on button "Submit documents" at bounding box center [237, 616] width 125 height 22
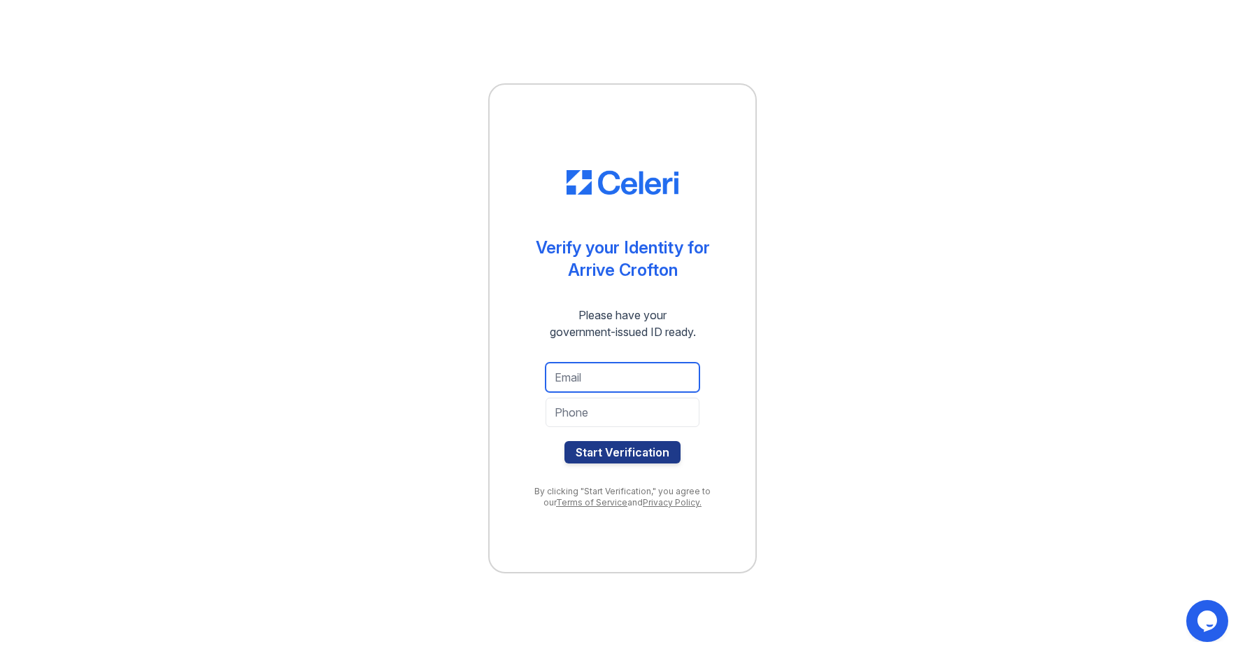
click at [597, 368] on input "email" at bounding box center [623, 376] width 154 height 29
type input "[EMAIL_ADDRESS][DOMAIN_NAME]"
click at [577, 406] on input "tel" at bounding box center [623, 411] width 154 height 29
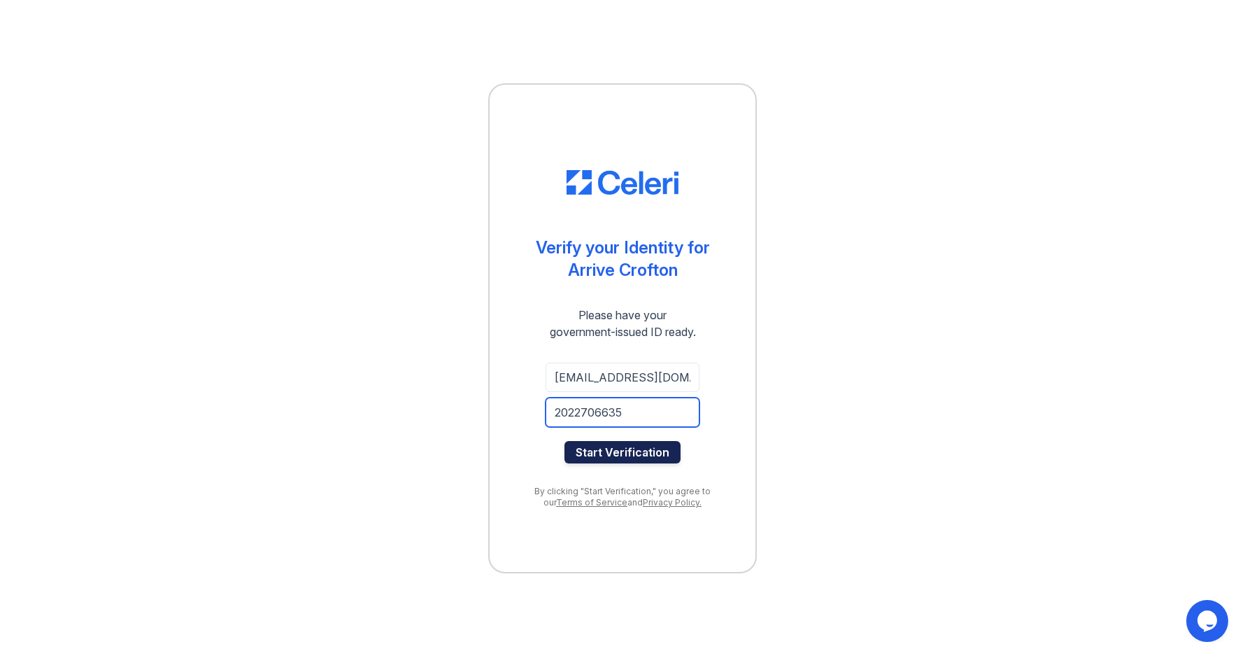
type input "2022706635"
click at [616, 462] on button "Start Verification" at bounding box center [623, 452] width 116 height 22
